Goal: Transaction & Acquisition: Purchase product/service

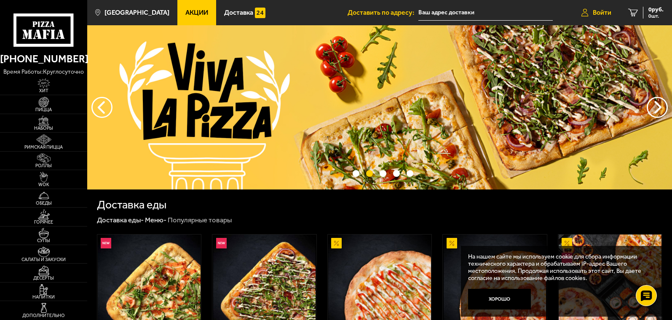
click at [603, 10] on span "Войти" at bounding box center [602, 12] width 19 height 7
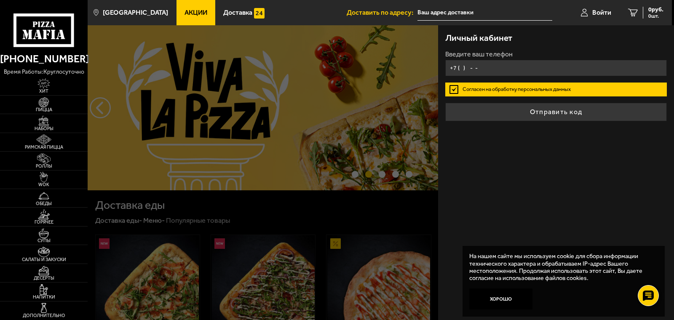
type input "[PHONE_NUMBER]"
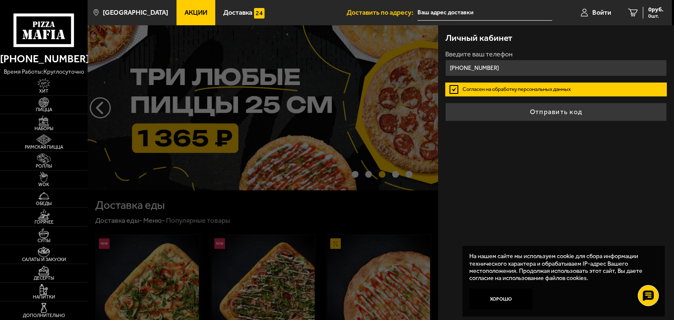
click at [267, 117] on div at bounding box center [425, 185] width 674 height 320
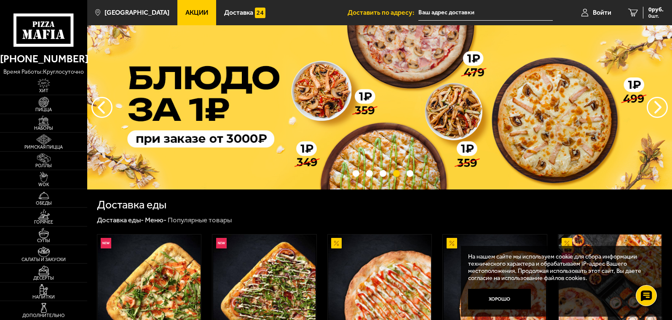
click at [188, 10] on span "Акции" at bounding box center [196, 12] width 23 height 7
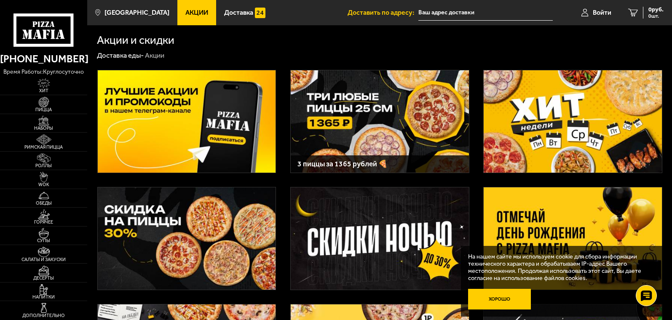
click at [506, 300] on button "Хорошо" at bounding box center [499, 299] width 63 height 21
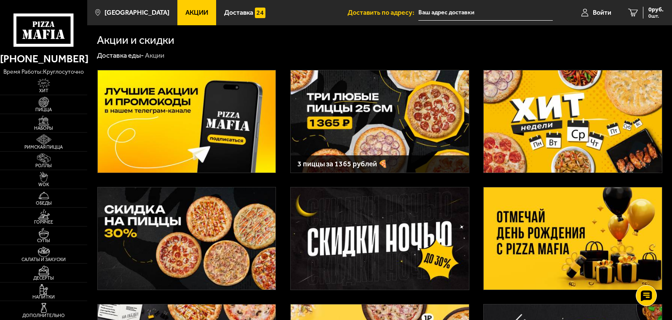
click at [598, 117] on img at bounding box center [573, 121] width 178 height 102
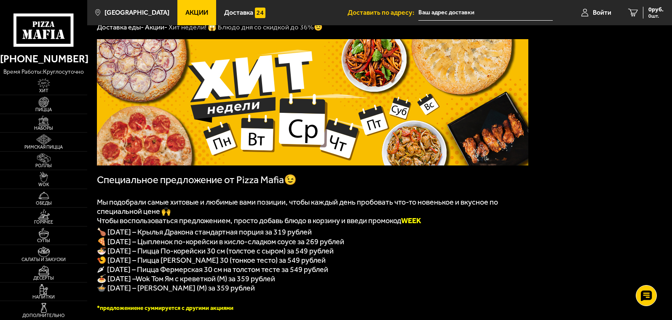
scroll to position [42, 0]
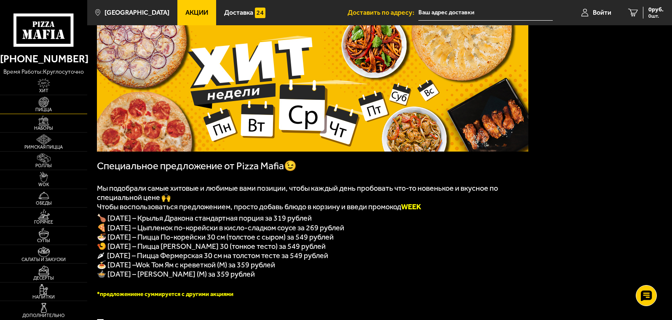
click at [44, 108] on span "Пицца" at bounding box center [43, 109] width 87 height 5
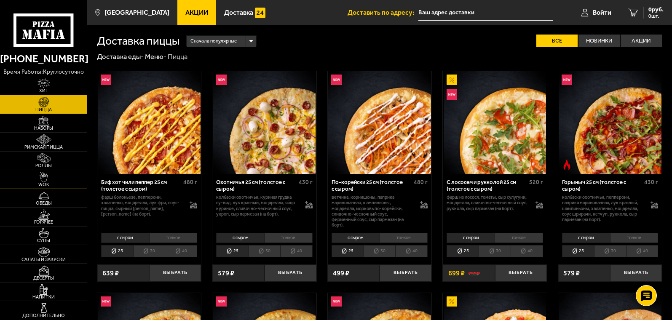
drag, startPoint x: 44, startPoint y: 125, endPoint x: 0, endPoint y: 180, distance: 70.7
click at [44, 125] on img at bounding box center [43, 121] width 27 height 11
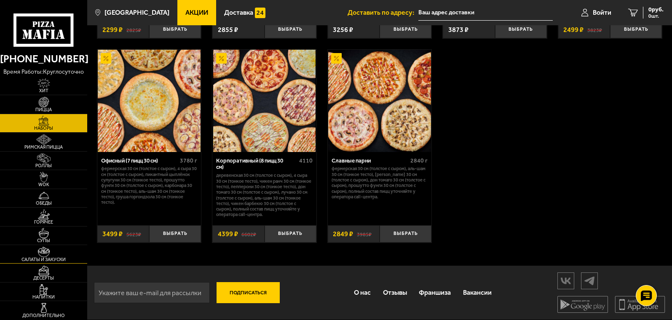
scroll to position [1116, 0]
drag, startPoint x: 42, startPoint y: 102, endPoint x: 0, endPoint y: 249, distance: 152.1
click at [42, 102] on img at bounding box center [43, 102] width 27 height 11
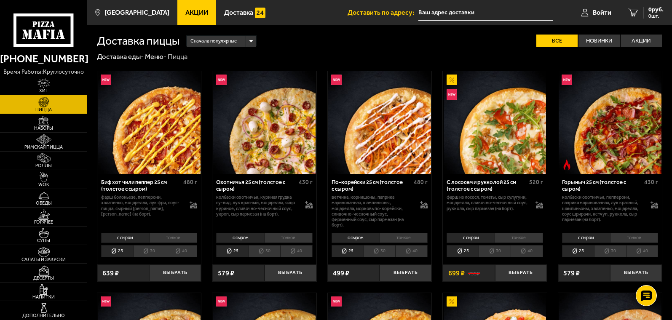
scroll to position [42, 0]
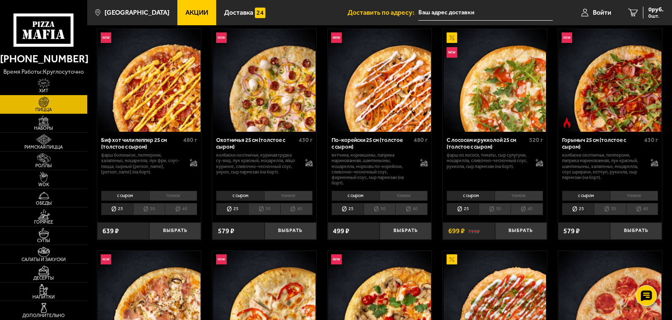
click at [171, 196] on li "тонкое" at bounding box center [173, 196] width 48 height 10
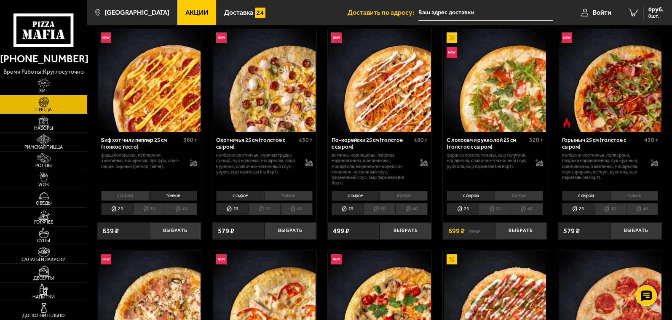
click at [123, 191] on div "с сыром тонкое 25 30 40 Топпинги" at bounding box center [149, 203] width 104 height 29
click at [122, 194] on li "с сыром" at bounding box center [125, 196] width 48 height 10
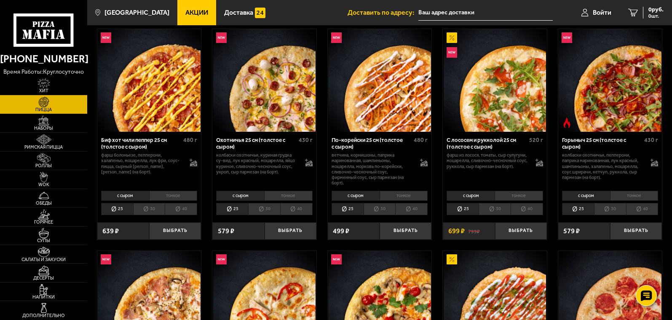
click at [176, 194] on li "тонкое" at bounding box center [173, 196] width 48 height 10
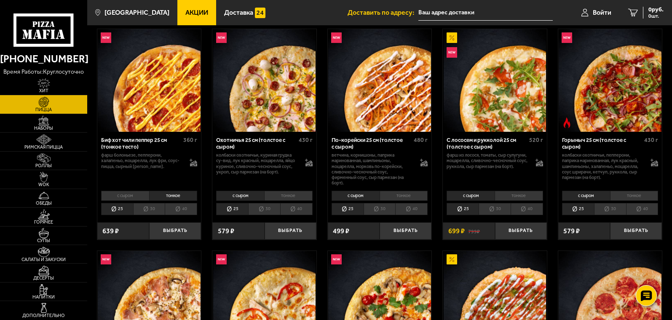
click at [122, 194] on li "с сыром" at bounding box center [125, 196] width 48 height 10
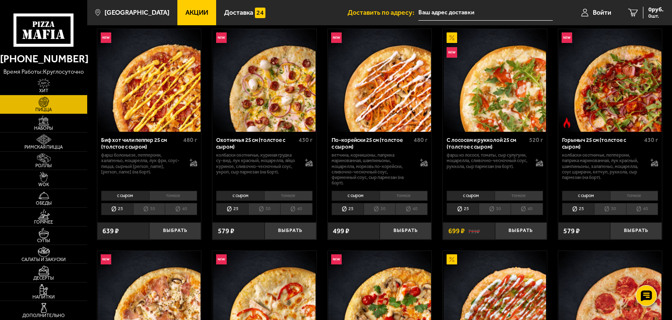
click at [151, 209] on li "30" at bounding box center [149, 209] width 32 height 12
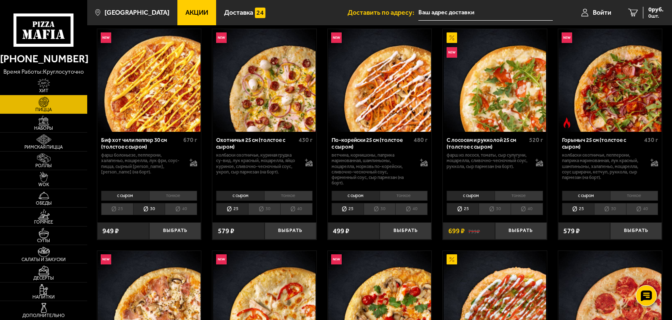
click at [180, 211] on li "40" at bounding box center [181, 209] width 32 height 12
click at [113, 208] on li "25" at bounding box center [117, 209] width 32 height 12
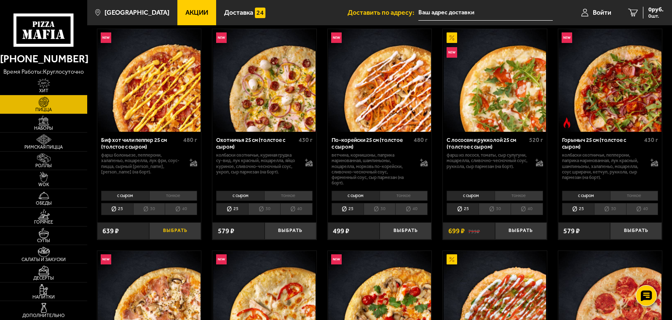
click at [171, 232] on button "Выбрать" at bounding box center [175, 230] width 52 height 17
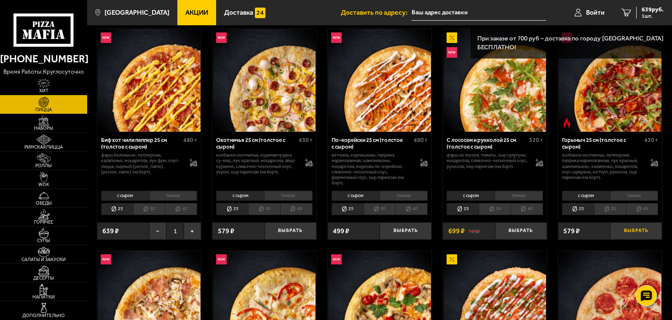
click at [634, 230] on button "Выбрать" at bounding box center [636, 230] width 52 height 17
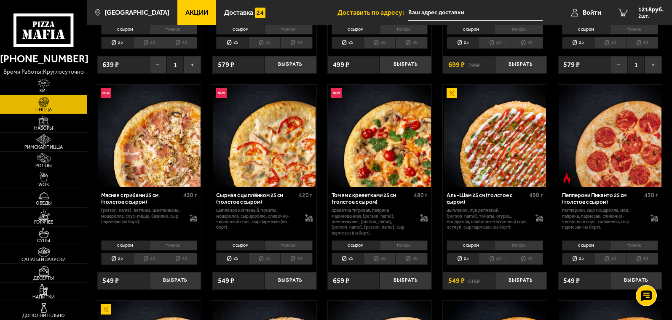
scroll to position [211, 0]
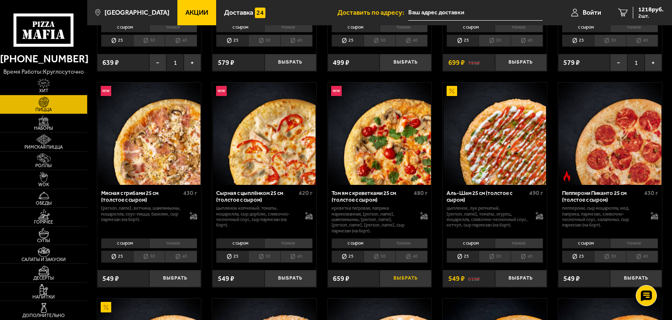
click at [405, 274] on button "Выбрать" at bounding box center [406, 278] width 52 height 17
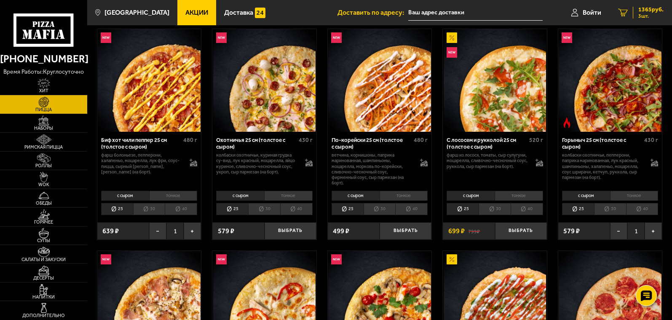
click at [646, 14] on span "3 шт." at bounding box center [650, 15] width 25 height 5
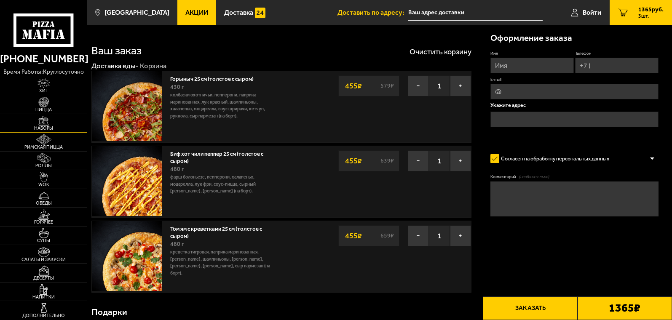
click at [44, 126] on img at bounding box center [43, 121] width 27 height 11
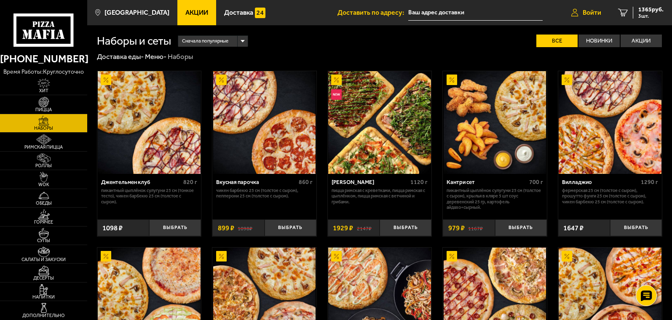
click at [590, 10] on span "Войти" at bounding box center [592, 12] width 19 height 7
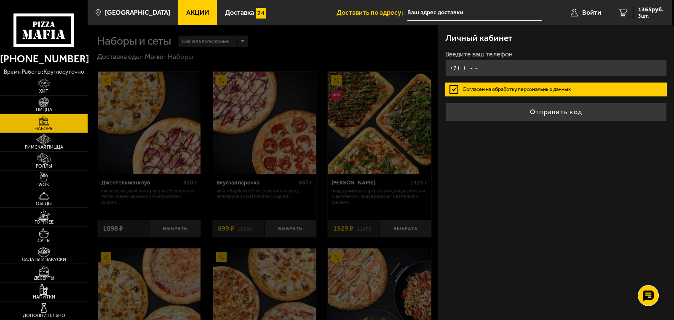
type input "[PHONE_NUMBER]"
click at [539, 87] on label "Согласен на обработку персональных данных" at bounding box center [556, 90] width 222 height 14
click at [0, 0] on input "Согласен на обработку персональных данных" at bounding box center [0, 0] width 0 height 0
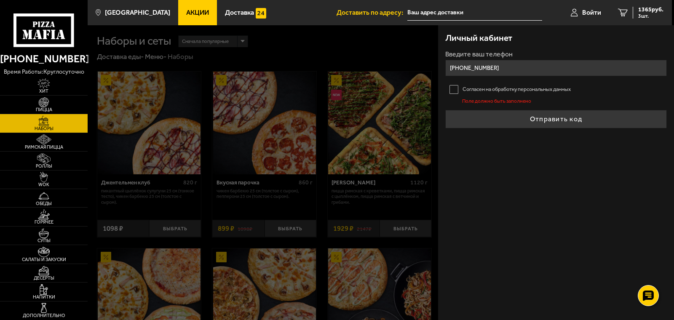
click at [539, 87] on label "Согласен на обработку персональных данных" at bounding box center [556, 90] width 222 height 14
click at [0, 0] on input "Согласен на обработку персональных данных" at bounding box center [0, 0] width 0 height 0
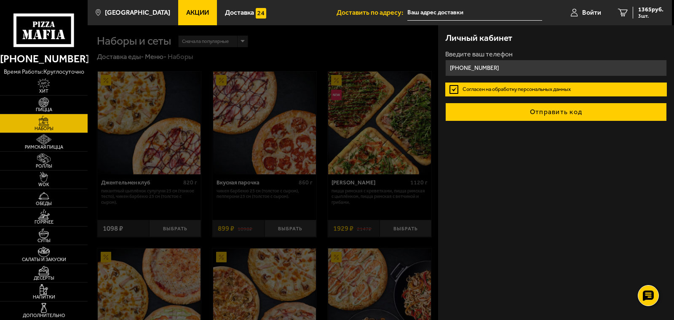
click at [539, 112] on button "Отправить код" at bounding box center [556, 112] width 222 height 19
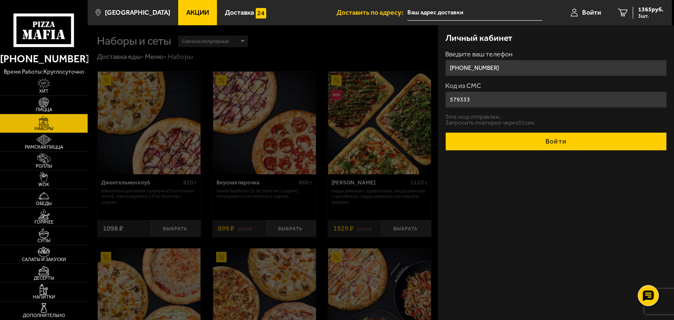
type input "579333"
click at [578, 140] on button "Войти" at bounding box center [556, 141] width 222 height 19
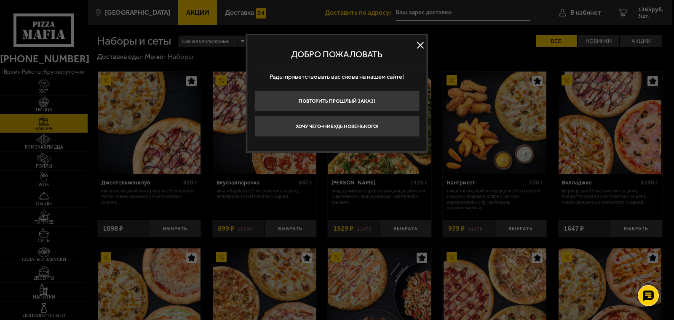
click at [418, 42] on button at bounding box center [420, 45] width 13 height 13
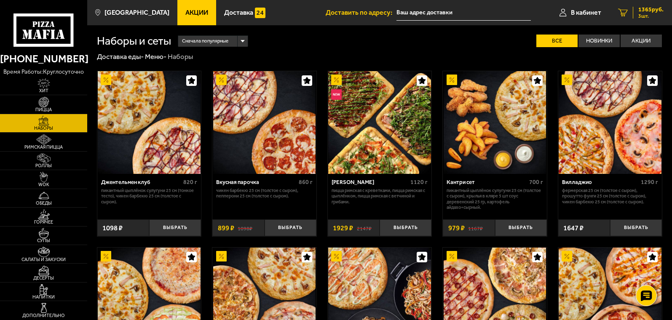
click at [644, 10] on span "1365 руб." at bounding box center [650, 10] width 25 height 6
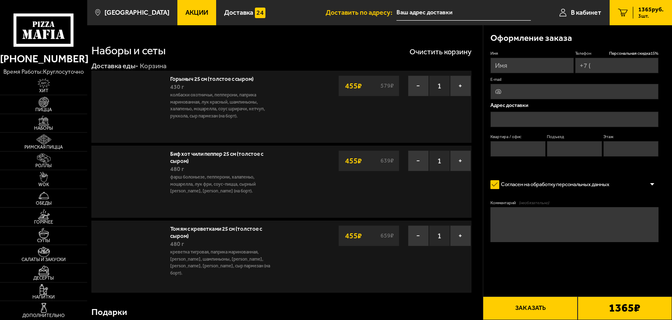
type input "[PHONE_NUMBER]"
type input "[STREET_ADDRESS]"
type input "58"
type input "5"
type input "4"
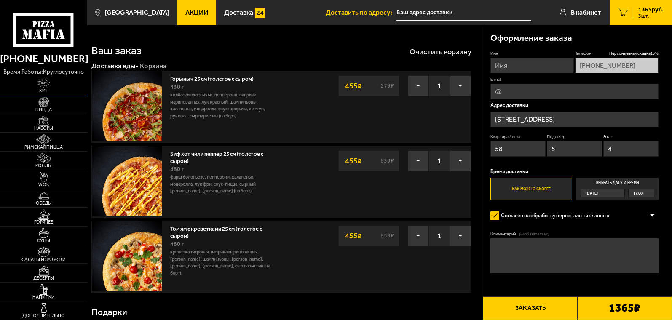
click at [44, 86] on img at bounding box center [43, 83] width 27 height 11
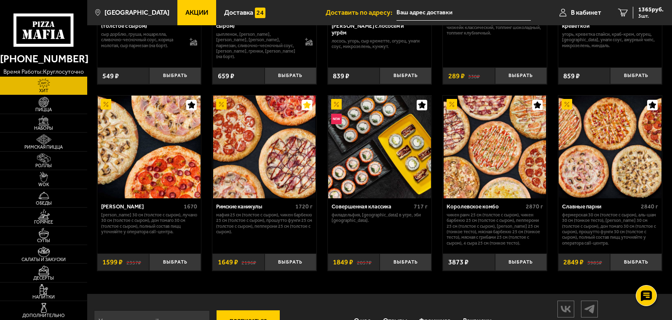
scroll to position [345, 0]
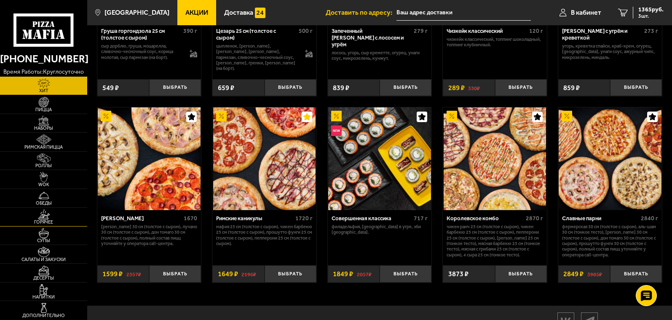
drag, startPoint x: 46, startPoint y: 123, endPoint x: 0, endPoint y: 214, distance: 101.7
click at [46, 123] on img at bounding box center [43, 121] width 27 height 11
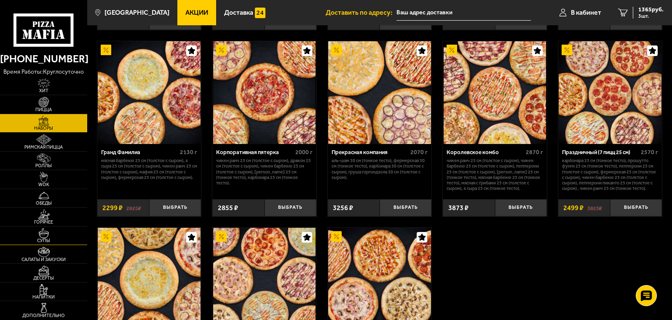
scroll to position [969, 0]
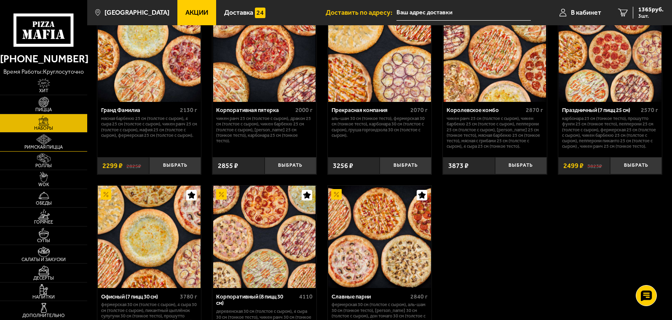
click at [44, 102] on img at bounding box center [43, 102] width 27 height 11
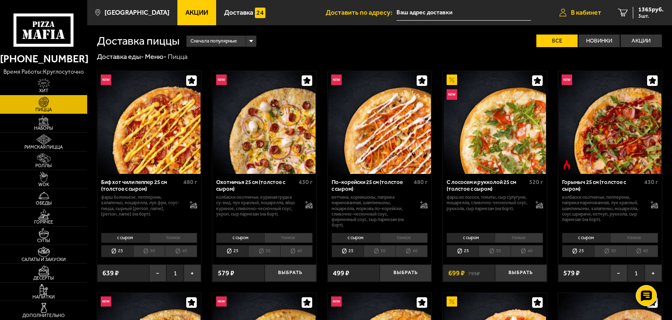
click at [585, 12] on span "В кабинет" at bounding box center [586, 12] width 30 height 7
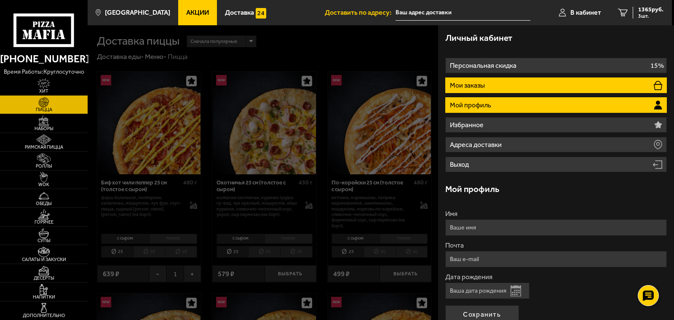
click at [538, 80] on li "Мои заказы" at bounding box center [556, 86] width 222 height 16
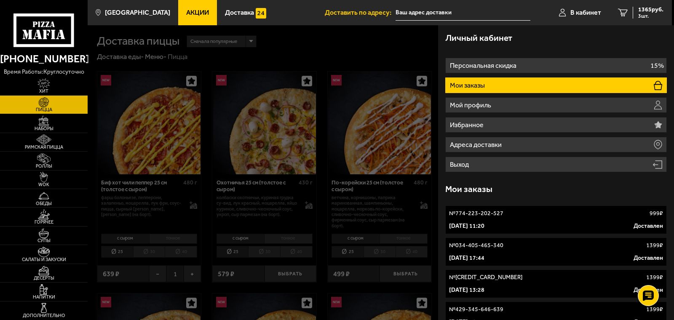
click at [580, 216] on div "№ 774-223-202-527 999 ₽" at bounding box center [556, 213] width 214 height 8
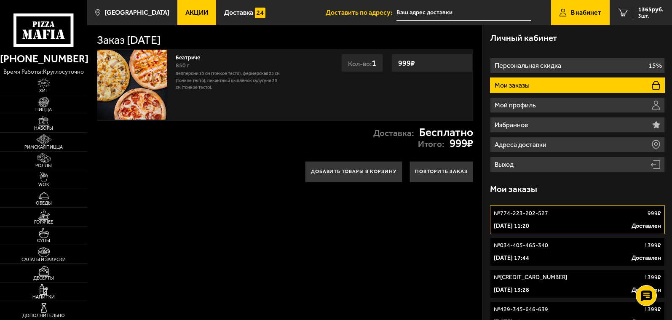
click at [578, 248] on div "№ 034-405-465-340 1399 ₽" at bounding box center [577, 245] width 167 height 8
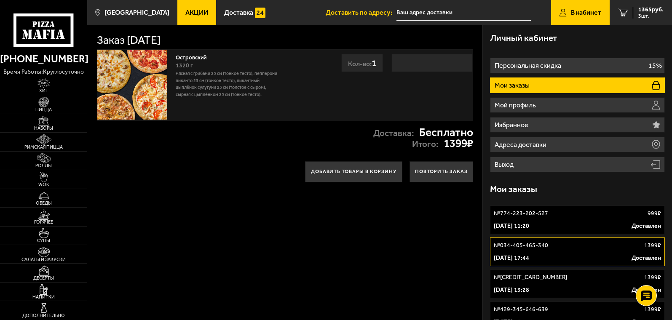
click at [575, 276] on div "№ 681-204-116-047 1399 ₽" at bounding box center [577, 277] width 167 height 8
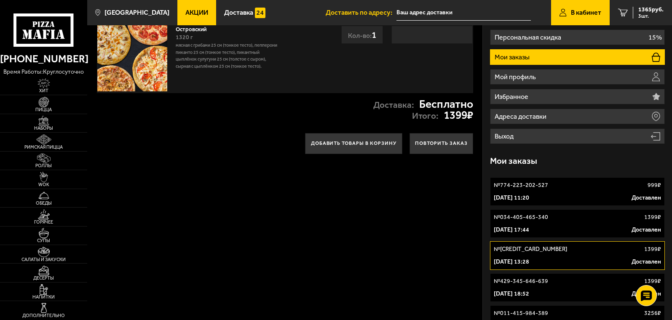
scroll to position [42, 0]
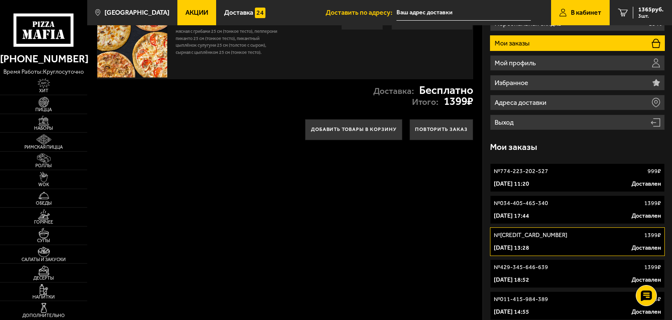
click at [574, 266] on div "№ 429-345-646-639 1399 ₽" at bounding box center [577, 267] width 167 height 8
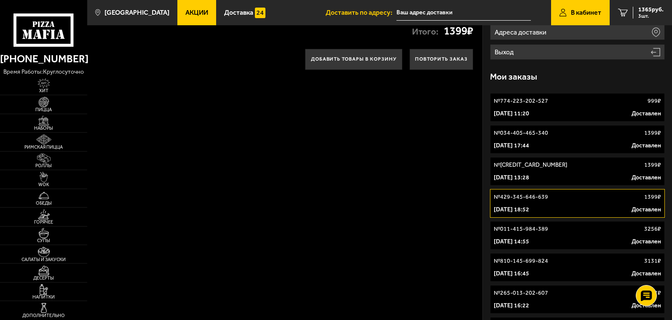
scroll to position [126, 0]
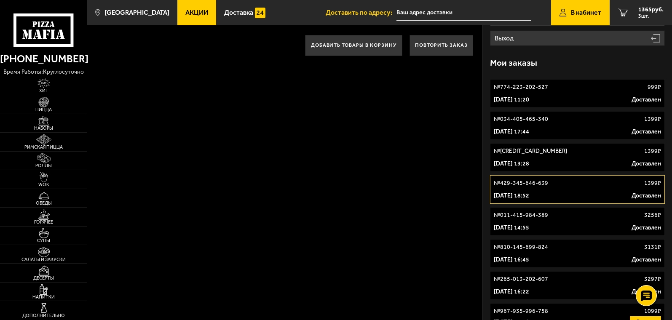
click at [575, 225] on div "27 марта 2025 г. 14:55 Доставлен" at bounding box center [577, 228] width 167 height 8
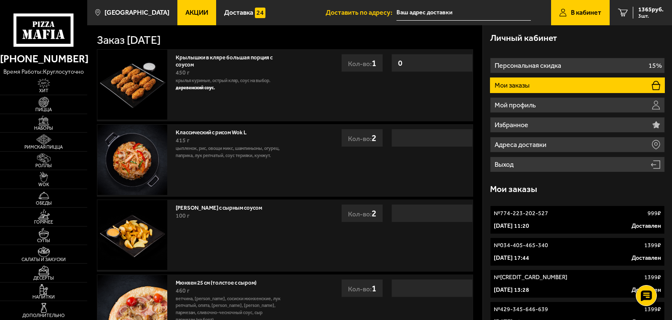
click at [238, 207] on link "Картофель айдахо с сырным соусом" at bounding box center [223, 207] width 94 height 8
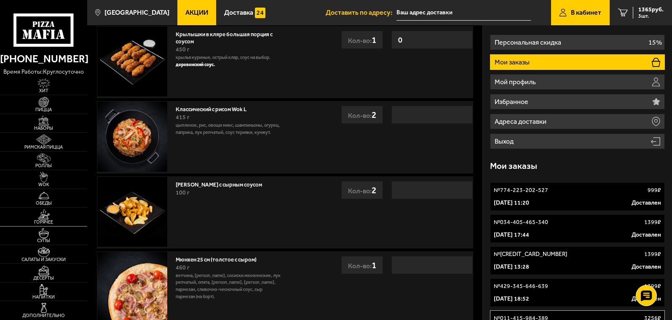
scroll to position [84, 0]
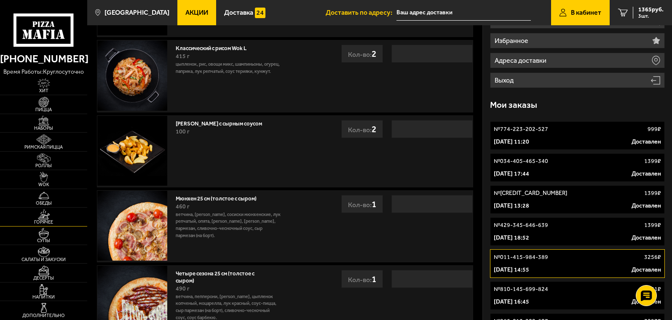
drag, startPoint x: 43, startPoint y: 217, endPoint x: 0, endPoint y: 221, distance: 42.7
click at [43, 218] on img at bounding box center [43, 214] width 27 height 11
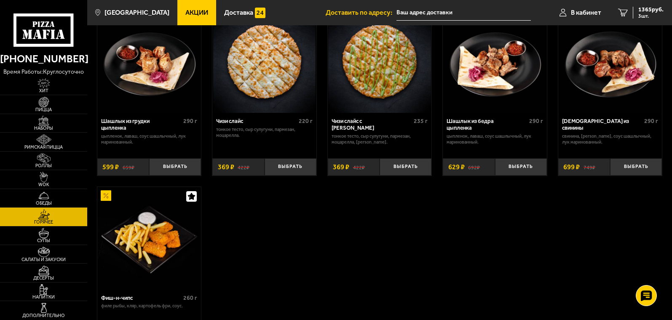
scroll to position [463, 0]
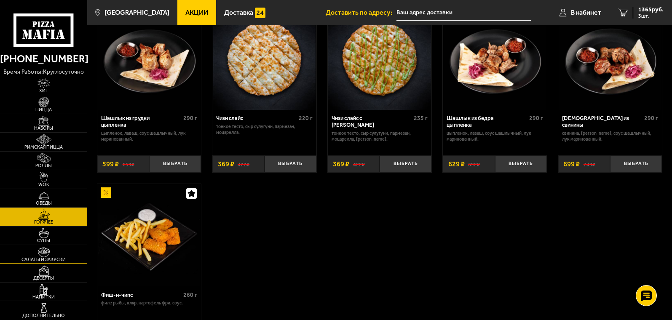
drag, startPoint x: 44, startPoint y: 254, endPoint x: 0, endPoint y: 262, distance: 45.1
click at [44, 253] on img at bounding box center [43, 252] width 27 height 11
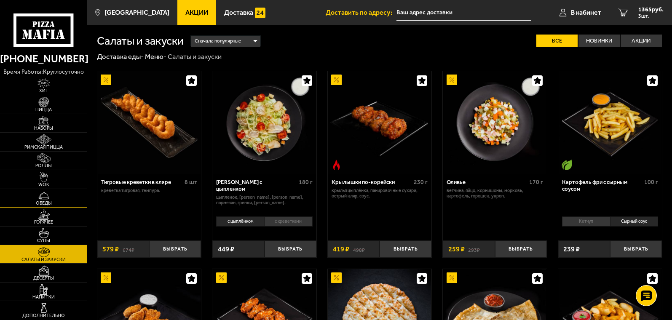
click at [40, 198] on img at bounding box center [43, 195] width 27 height 11
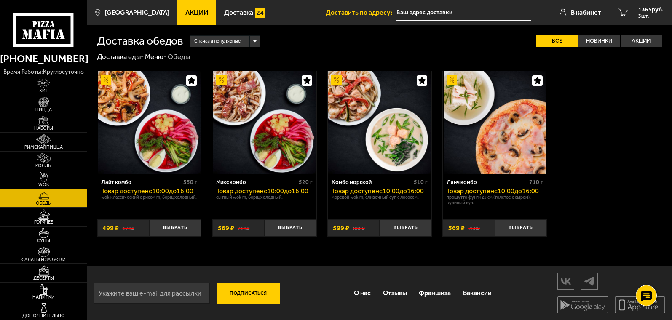
click at [43, 178] on img at bounding box center [43, 177] width 27 height 11
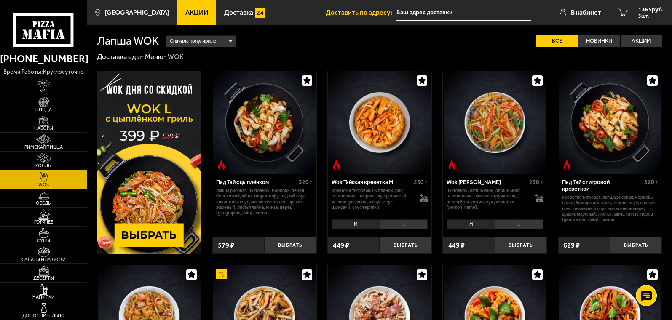
click at [410, 225] on li "L" at bounding box center [404, 224] width 48 height 10
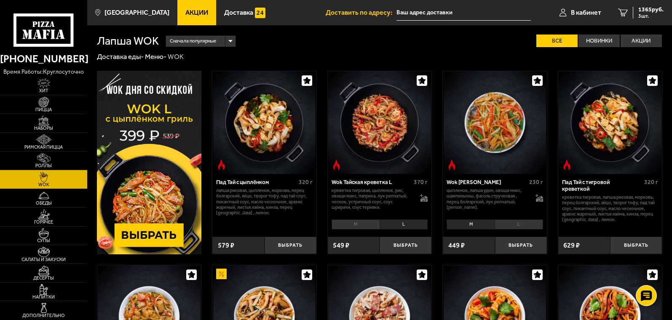
click at [526, 225] on li "L" at bounding box center [519, 224] width 48 height 10
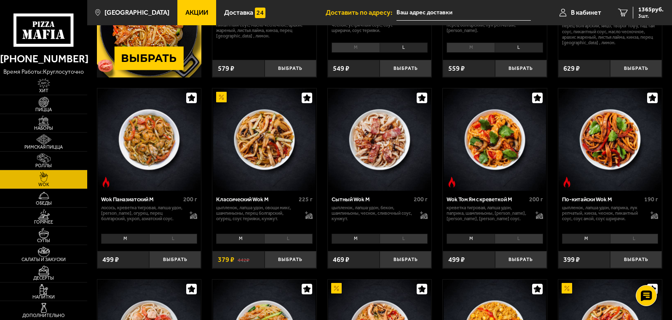
scroll to position [211, 0]
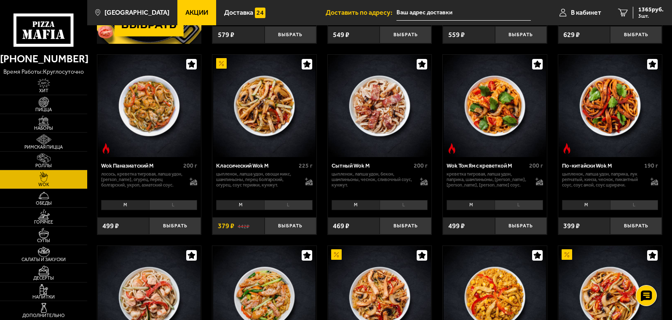
click at [632, 205] on li "L" at bounding box center [634, 205] width 48 height 10
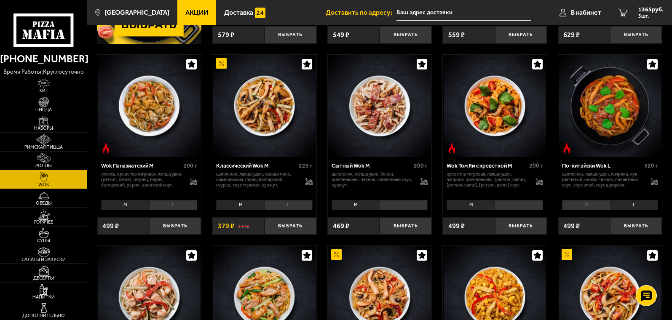
click at [524, 206] on li "L" at bounding box center [519, 205] width 48 height 10
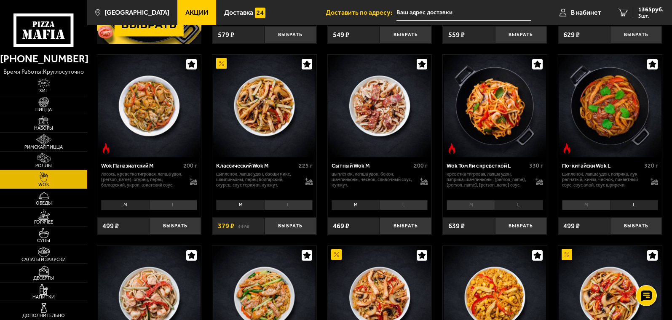
click at [401, 210] on li "L" at bounding box center [404, 205] width 48 height 10
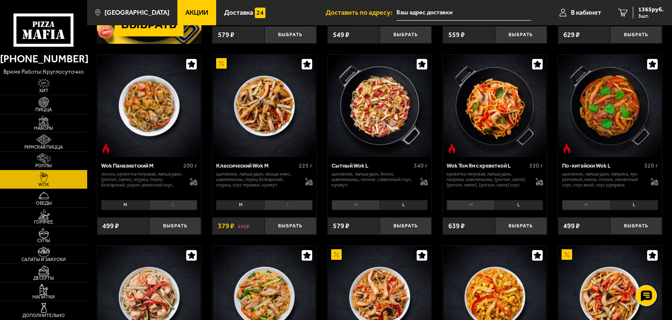
click at [289, 201] on li "L" at bounding box center [288, 205] width 48 height 10
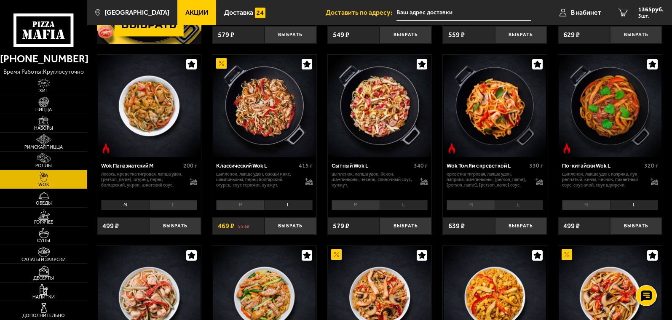
click at [165, 201] on li "L" at bounding box center [173, 205] width 48 height 10
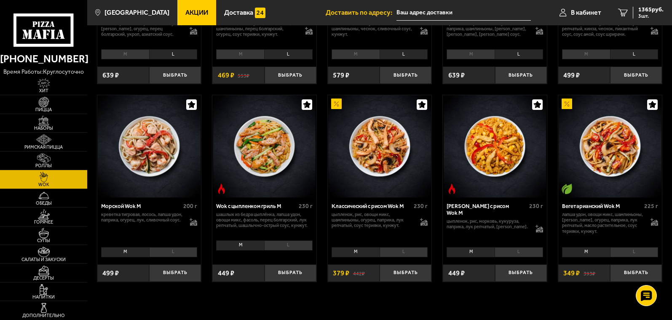
scroll to position [379, 0]
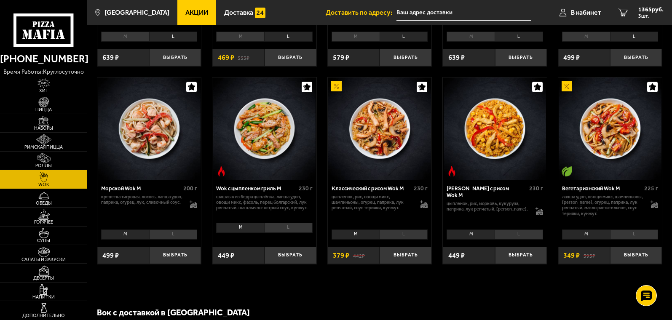
click at [638, 233] on li "L" at bounding box center [634, 235] width 48 height 10
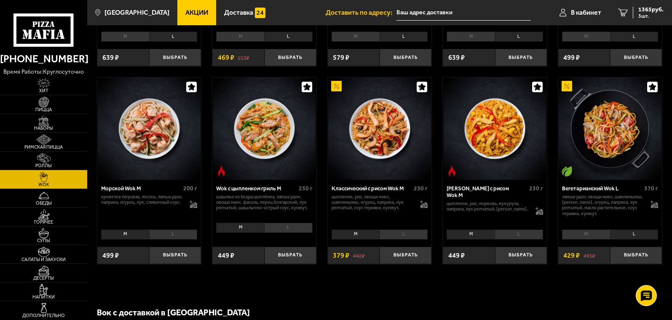
click at [522, 234] on li "L" at bounding box center [519, 235] width 48 height 10
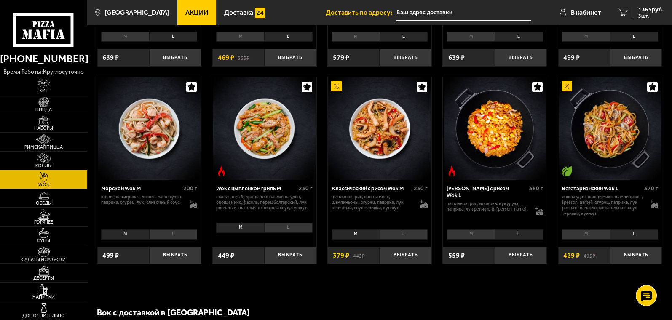
click at [402, 235] on li "L" at bounding box center [404, 235] width 48 height 10
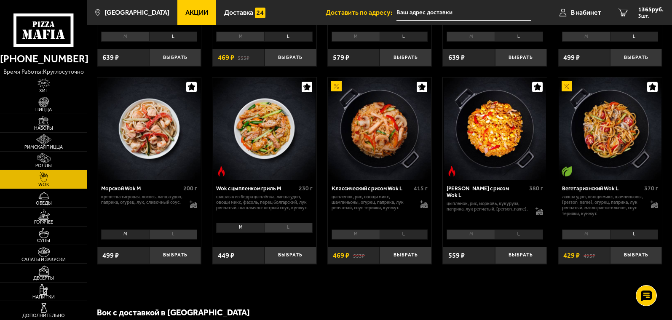
click at [291, 227] on li "L" at bounding box center [288, 228] width 48 height 10
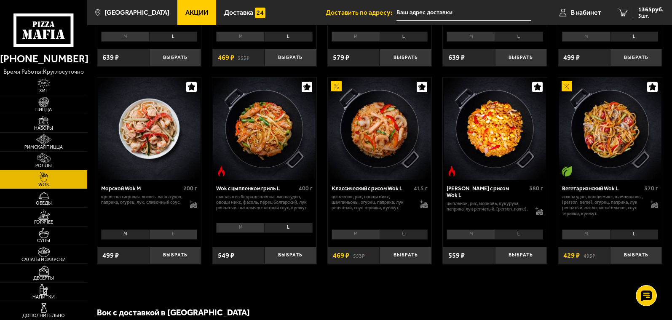
click at [181, 233] on li "L" at bounding box center [173, 235] width 48 height 10
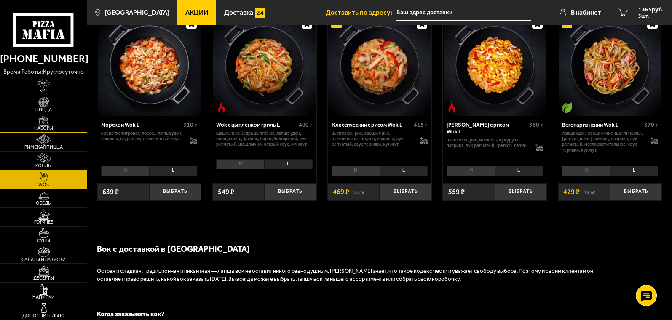
scroll to position [421, 0]
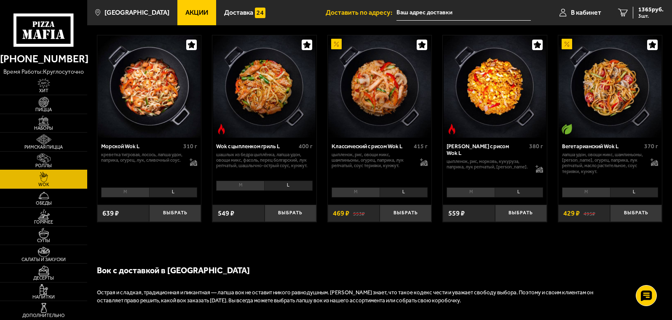
drag, startPoint x: 42, startPoint y: 102, endPoint x: 0, endPoint y: 169, distance: 79.1
click at [42, 102] on img at bounding box center [43, 102] width 27 height 11
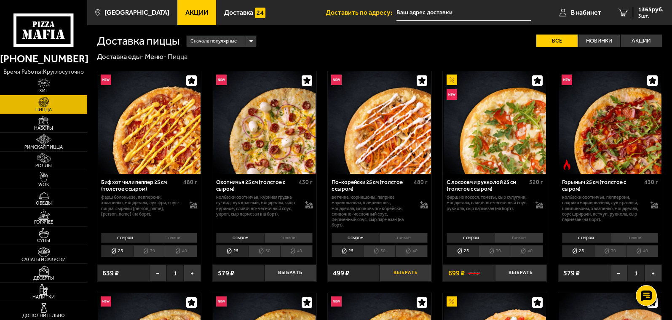
click at [407, 273] on button "Выбрать" at bounding box center [406, 273] width 52 height 17
drag, startPoint x: 644, startPoint y: 13, endPoint x: 85, endPoint y: 184, distance: 584.6
click at [644, 12] on span "1925 руб." at bounding box center [650, 10] width 25 height 6
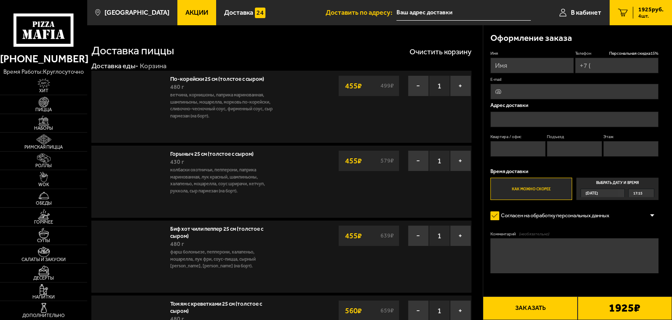
type input "[PHONE_NUMBER]"
type input "[STREET_ADDRESS]"
type input "58"
type input "5"
type input "4"
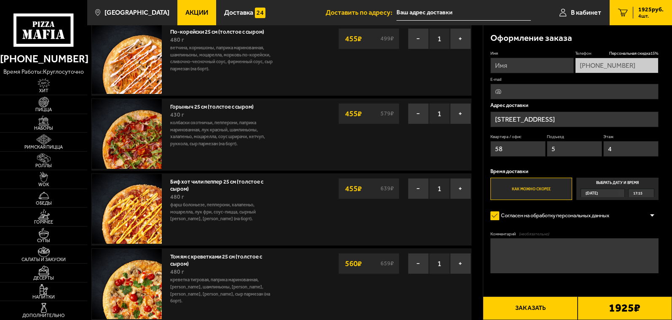
scroll to position [84, 0]
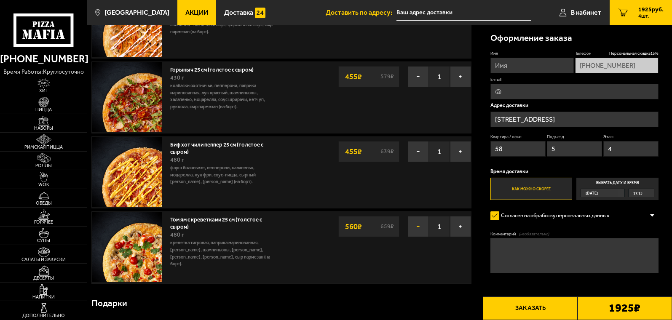
click at [420, 232] on button "−" at bounding box center [418, 226] width 21 height 21
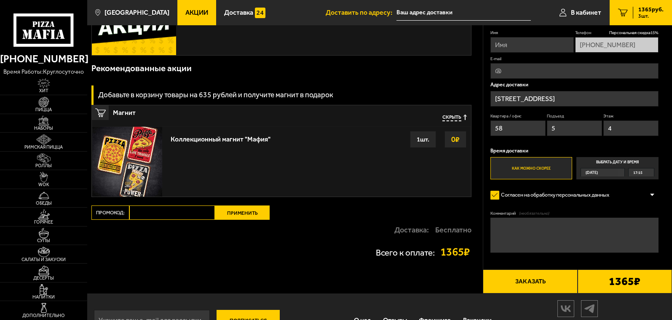
scroll to position [337, 0]
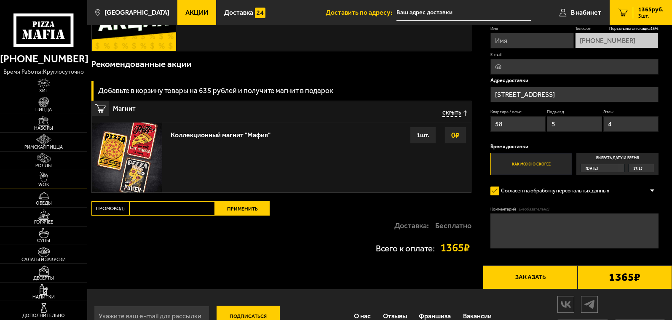
drag, startPoint x: 42, startPoint y: 104, endPoint x: 21, endPoint y: 184, distance: 82.9
click at [42, 104] on img at bounding box center [43, 102] width 27 height 11
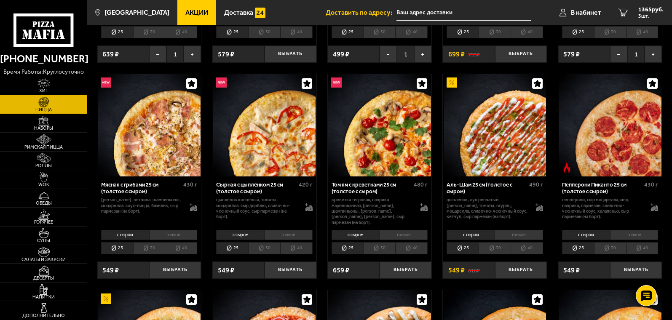
scroll to position [253, 0]
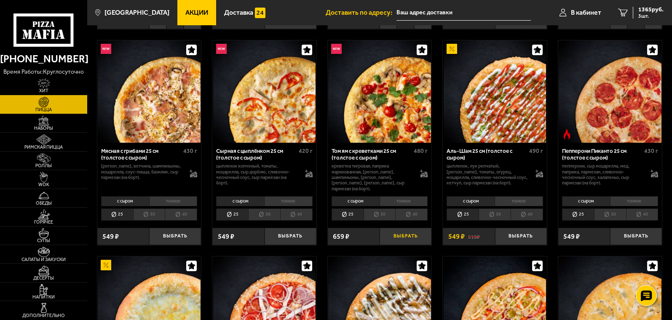
click at [402, 230] on button "Выбрать" at bounding box center [406, 236] width 52 height 17
click at [641, 13] on span "1925 руб." at bounding box center [650, 10] width 25 height 6
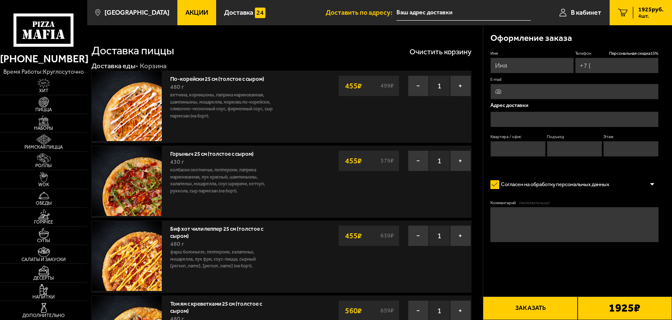
type input "[PHONE_NUMBER]"
type input "[STREET_ADDRESS]"
type input "58"
type input "5"
type input "4"
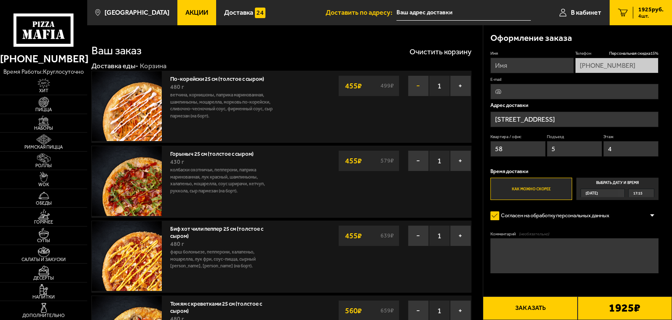
click at [418, 86] on button "−" at bounding box center [418, 85] width 21 height 21
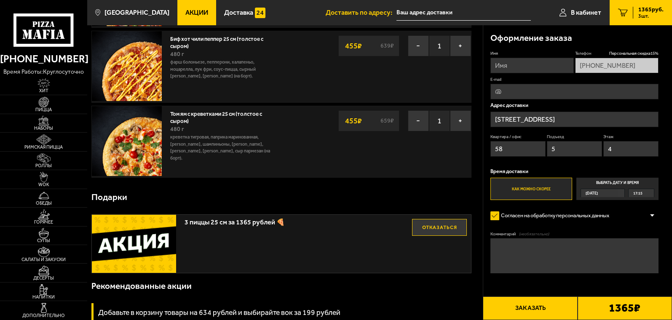
scroll to position [126, 0]
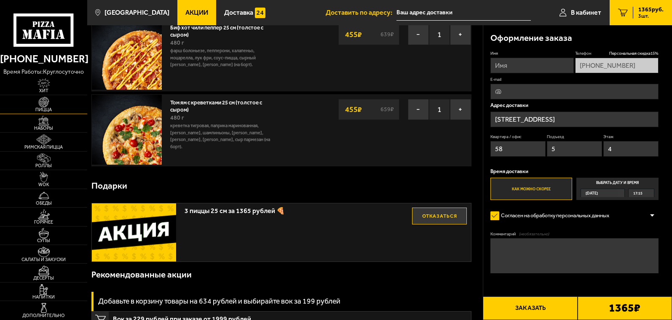
click at [44, 103] on img at bounding box center [43, 102] width 27 height 11
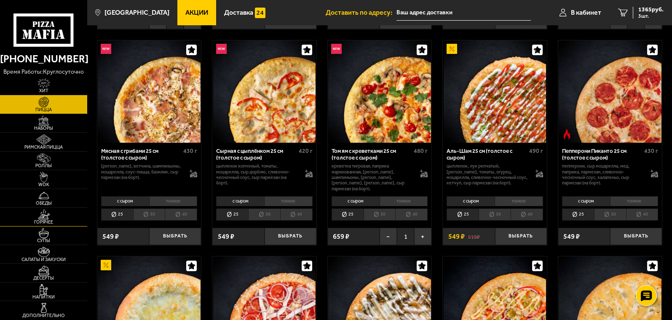
scroll to position [211, 0]
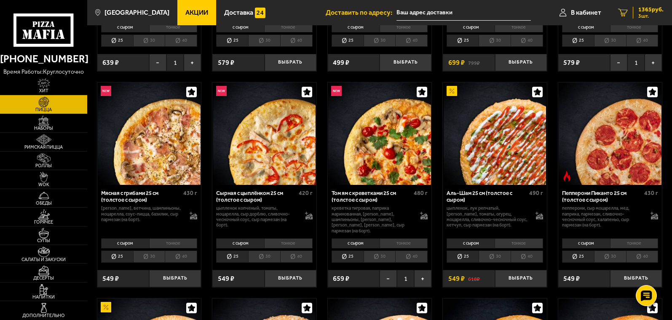
click at [643, 9] on span "1365 руб." at bounding box center [650, 10] width 25 height 6
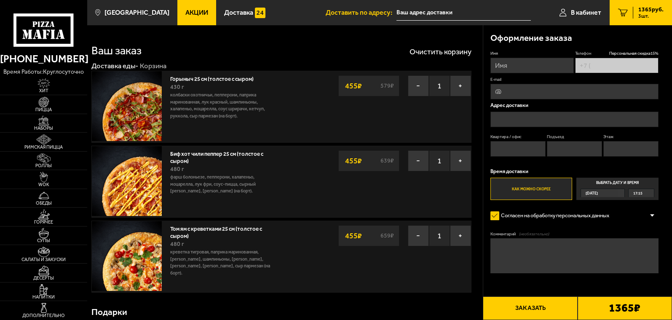
type input "[PHONE_NUMBER]"
type input "[STREET_ADDRESS]"
type input "58"
type input "5"
type input "4"
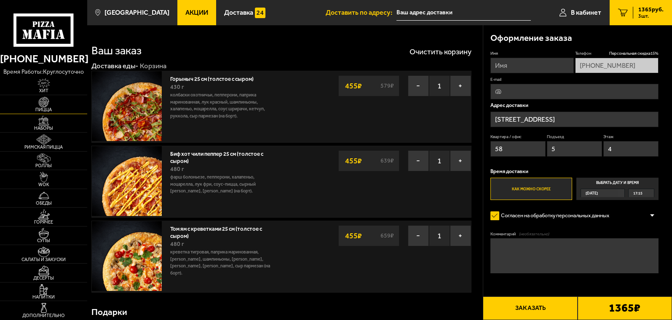
click at [48, 104] on img at bounding box center [43, 102] width 27 height 11
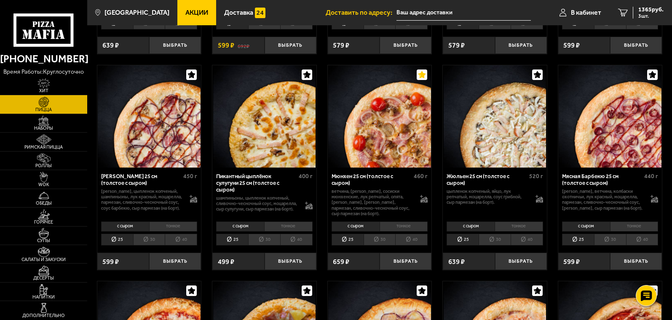
scroll to position [1095, 0]
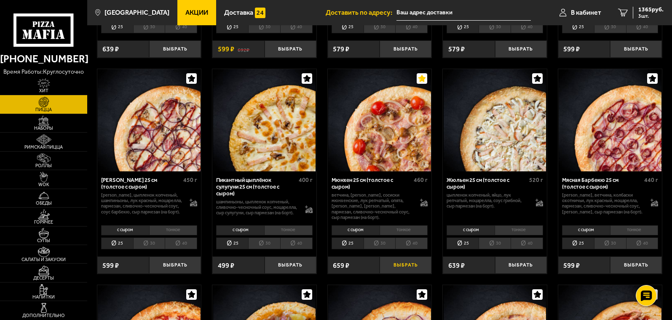
click at [409, 265] on button "Выбрать" at bounding box center [406, 265] width 52 height 17
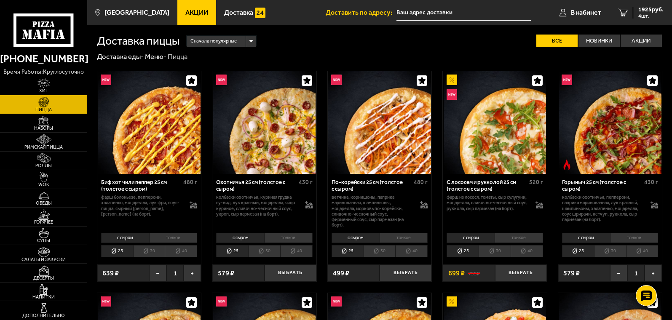
scroll to position [42, 0]
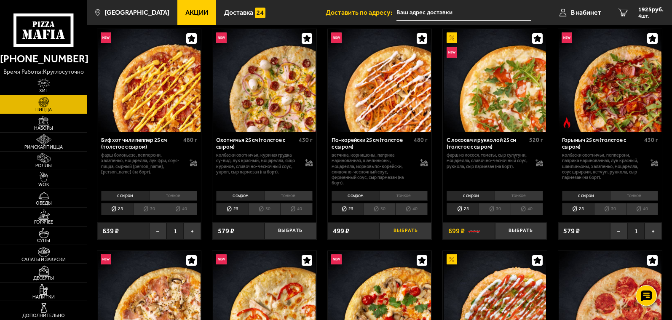
click at [410, 234] on button "Выбрать" at bounding box center [406, 230] width 52 height 17
click at [291, 230] on button "Выбрать" at bounding box center [291, 230] width 52 height 17
click at [646, 8] on span "2730 руб." at bounding box center [650, 10] width 25 height 6
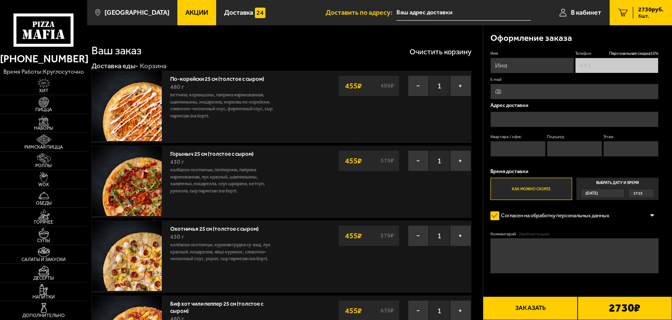
type input "[PHONE_NUMBER]"
type input "[STREET_ADDRESS]"
type input "58"
type input "5"
type input "4"
